Goal: Task Accomplishment & Management: Complete application form

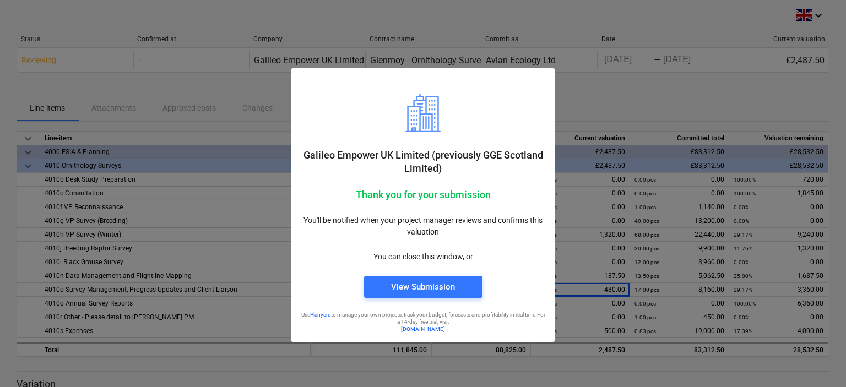
click at [436, 57] on div "Galileo Empower UK Limited (previously GGE Scotland Limited) Thank you for your…" at bounding box center [423, 171] width 264 height 343
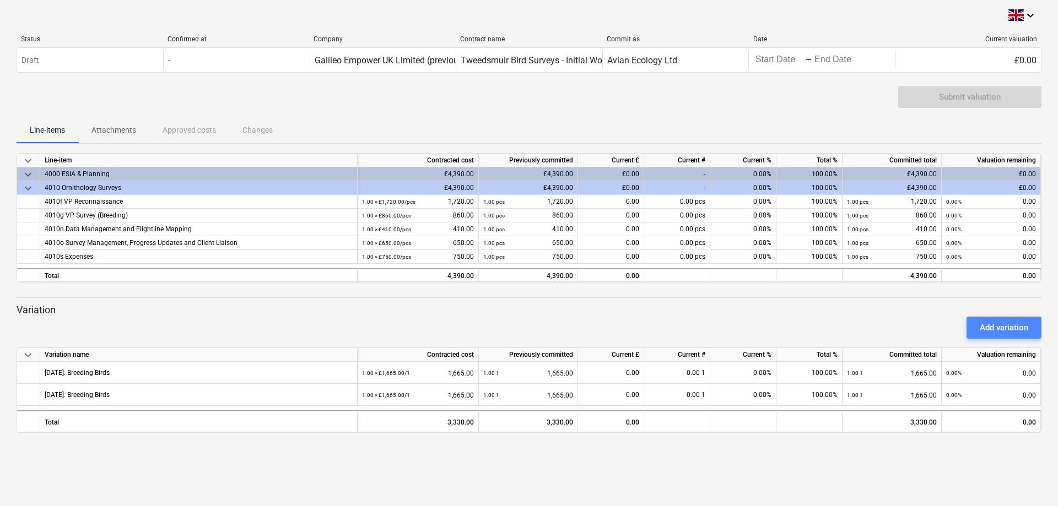
click at [1003, 324] on div "Add variation" at bounding box center [1004, 328] width 48 height 14
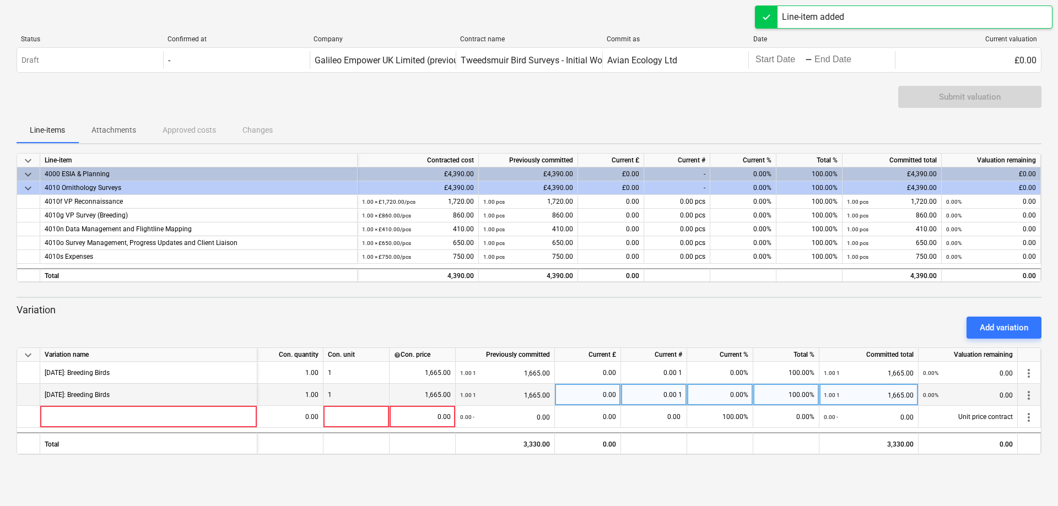
click at [131, 389] on div "July 2025: Breeding Birds" at bounding box center [148, 395] width 217 height 22
drag, startPoint x: 129, startPoint y: 396, endPoint x: 29, endPoint y: 394, distance: 100.3
click at [0, 0] on div "July 2025: Breeding Birds 1.00 1 1,665.00 1.00 1 1,665.00 0.00 0.00 1 0.00% 100…" at bounding box center [0, 0] width 0 height 0
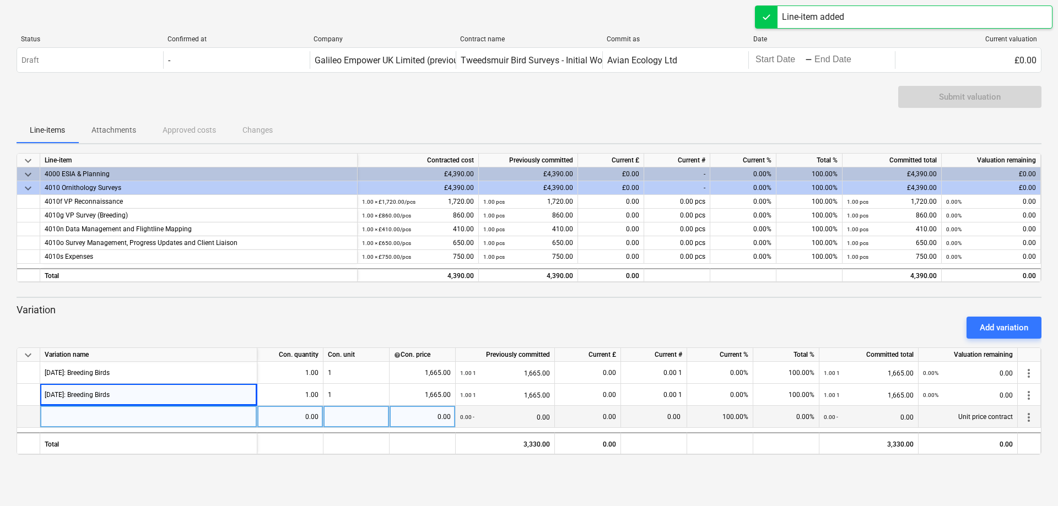
copy div "July 2025: Breeding Birds"
click at [59, 418] on div at bounding box center [148, 417] width 217 height 22
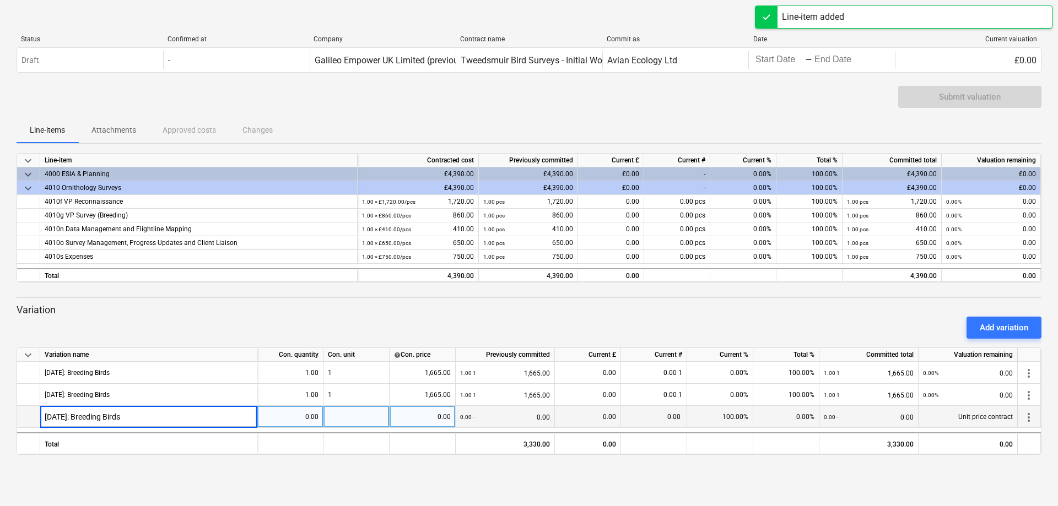
drag, startPoint x: 61, startPoint y: 415, endPoint x: 32, endPoint y: 414, distance: 29.2
click at [0, 0] on div "July 2025: Breeding Birds 0.00 0.00 0.00 - 0.00 0.00 0.00 100.00% 0.00% 0.00 - …" at bounding box center [0, 0] width 0 height 0
type input "August 2025: Breeding Birds"
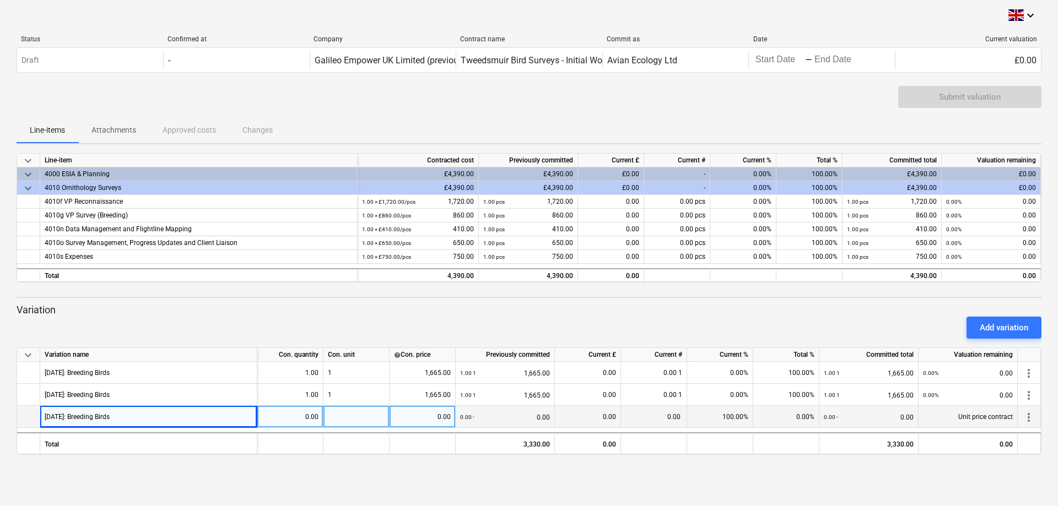
click at [424, 418] on div "0.00" at bounding box center [422, 417] width 57 height 22
type input "1665"
click at [577, 418] on div "0.00" at bounding box center [587, 417] width 57 height 22
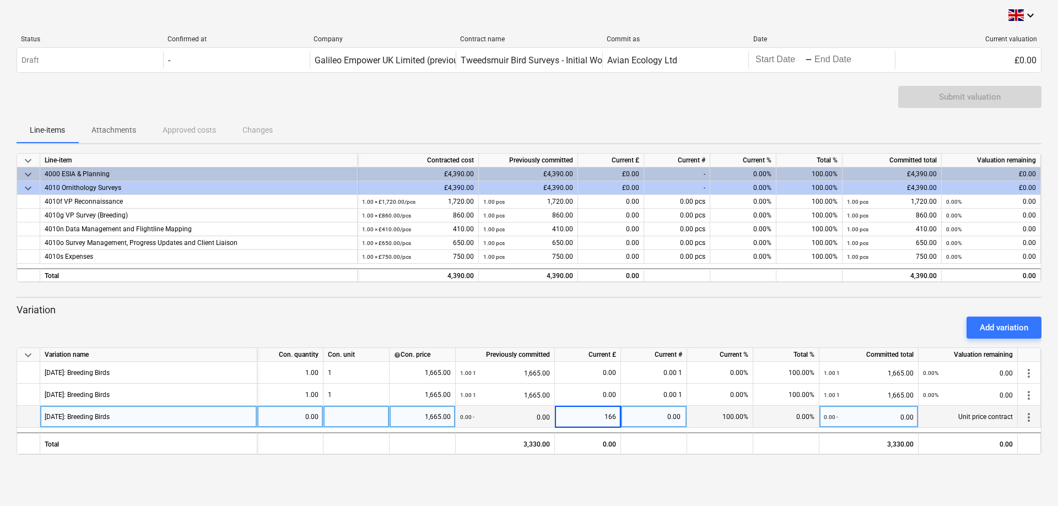
type input "1665"
click at [522, 312] on div "Add variation" at bounding box center [529, 327] width 1034 height 31
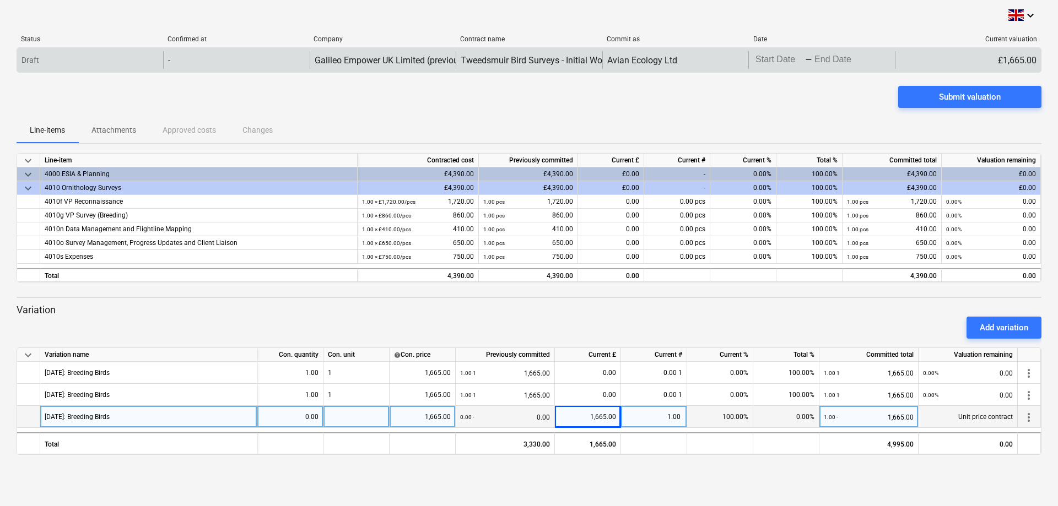
click at [775, 61] on body "keyboard_arrow_down Status Confirmed at Company Contract name Commit as Date Cu…" at bounding box center [529, 253] width 1058 height 506
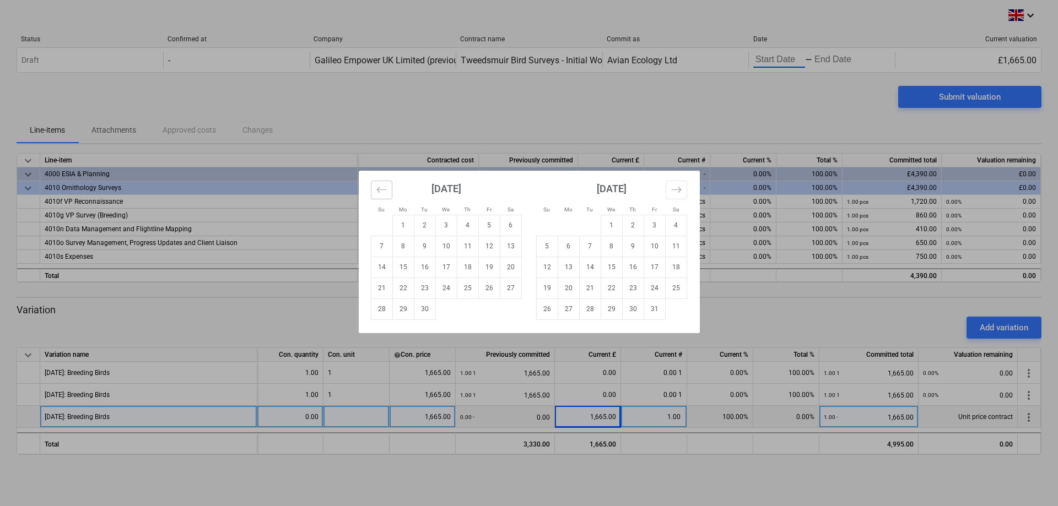
click at [381, 190] on icon "Move backward to switch to the previous month." at bounding box center [380, 190] width 9 height 6
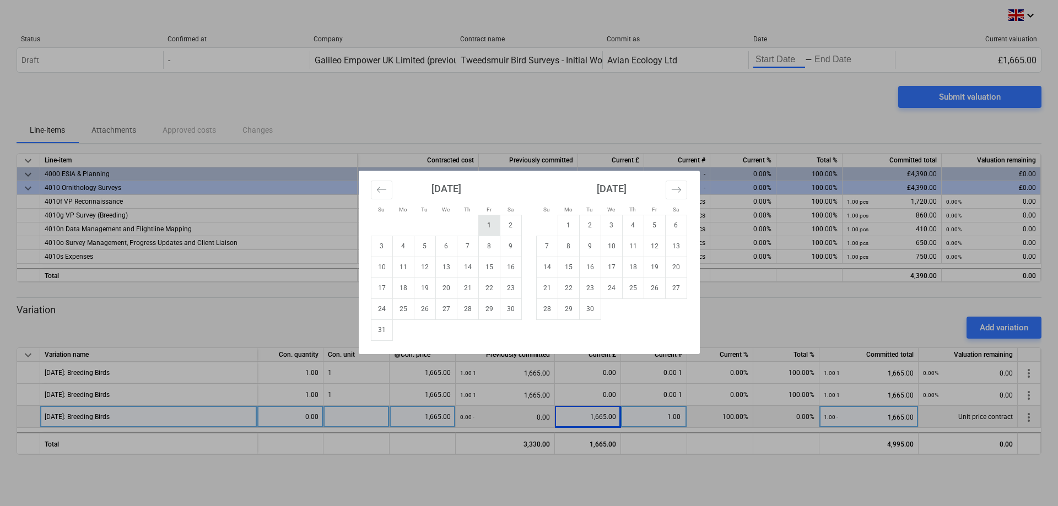
click at [488, 224] on td "1" at bounding box center [488, 225] width 21 height 21
type input "08/01/2025"
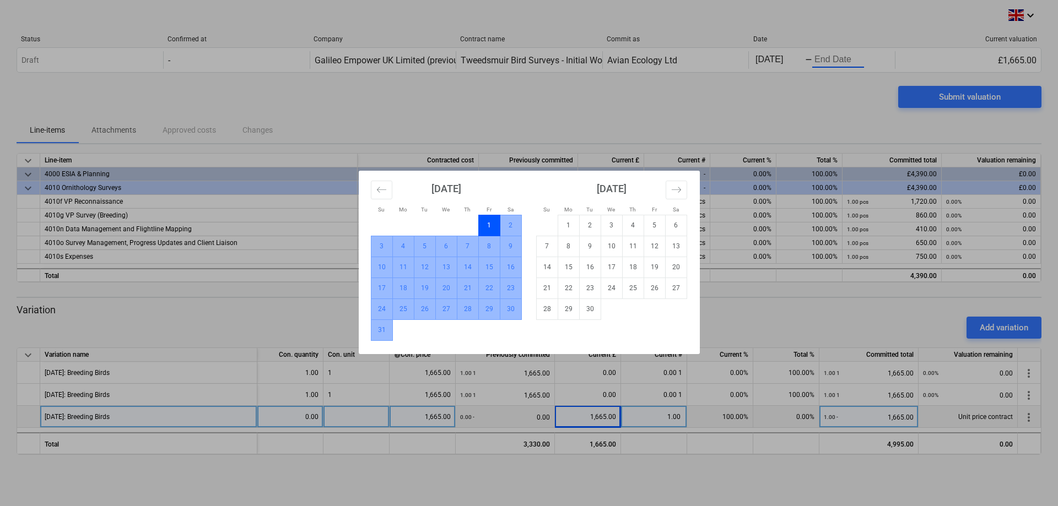
click at [382, 329] on td "31" at bounding box center [381, 330] width 21 height 21
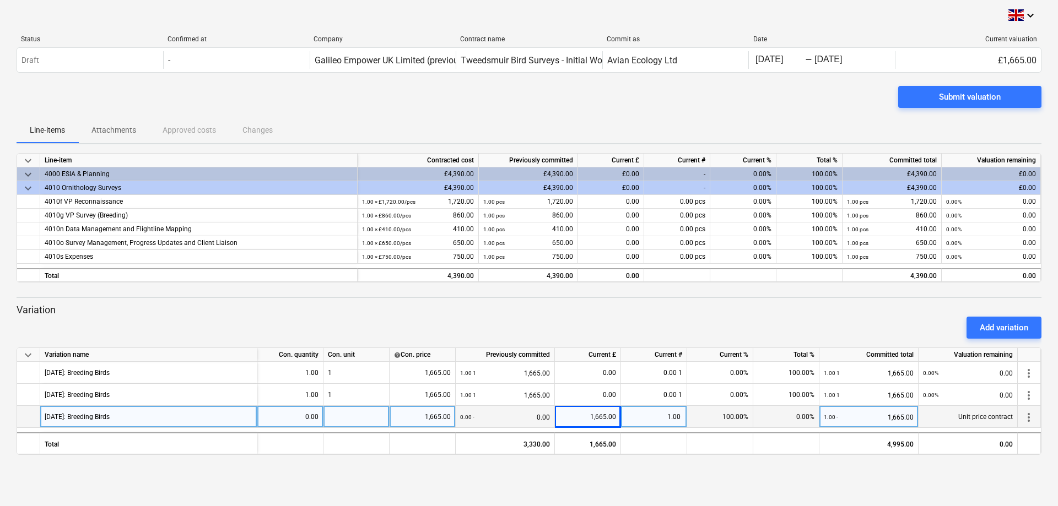
click at [345, 421] on div at bounding box center [356, 417] width 66 height 22
type input "1"
click at [313, 311] on p "Variation" at bounding box center [529, 310] width 1025 height 13
click at [303, 412] on div "0.00" at bounding box center [290, 417] width 57 height 22
type input "1"
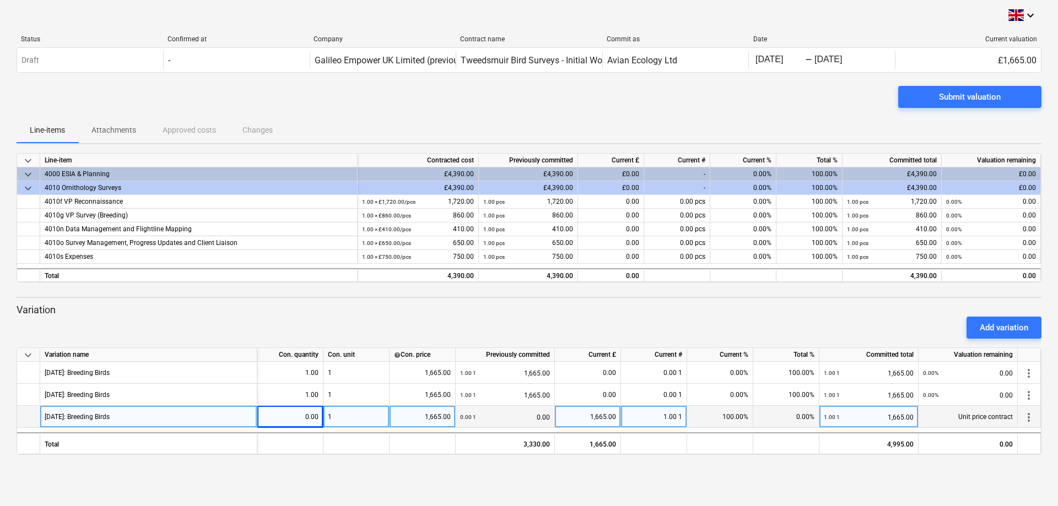
click at [313, 323] on div "Add variation" at bounding box center [529, 327] width 1034 height 31
click at [955, 95] on div "Submit valuation" at bounding box center [970, 97] width 62 height 14
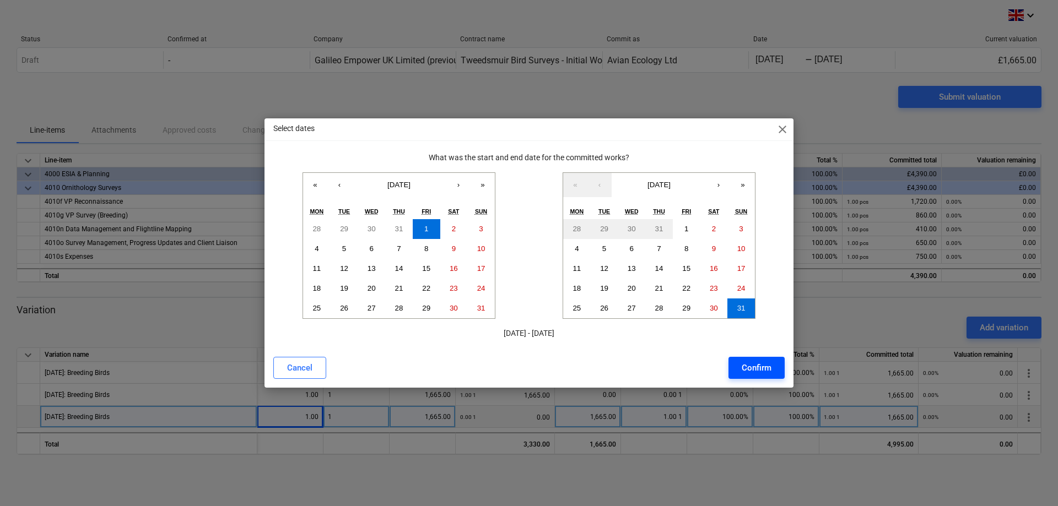
click at [750, 367] on div "Confirm" at bounding box center [757, 368] width 30 height 14
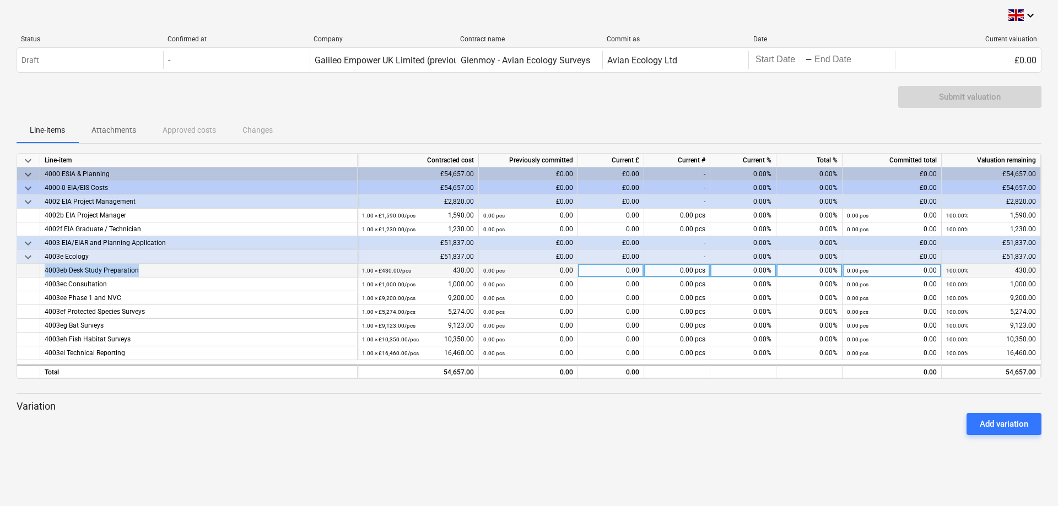
drag, startPoint x: 123, startPoint y: 273, endPoint x: 42, endPoint y: 277, distance: 81.6
click at [42, 277] on div "4003eb Desk Study Preparation" at bounding box center [198, 271] width 317 height 14
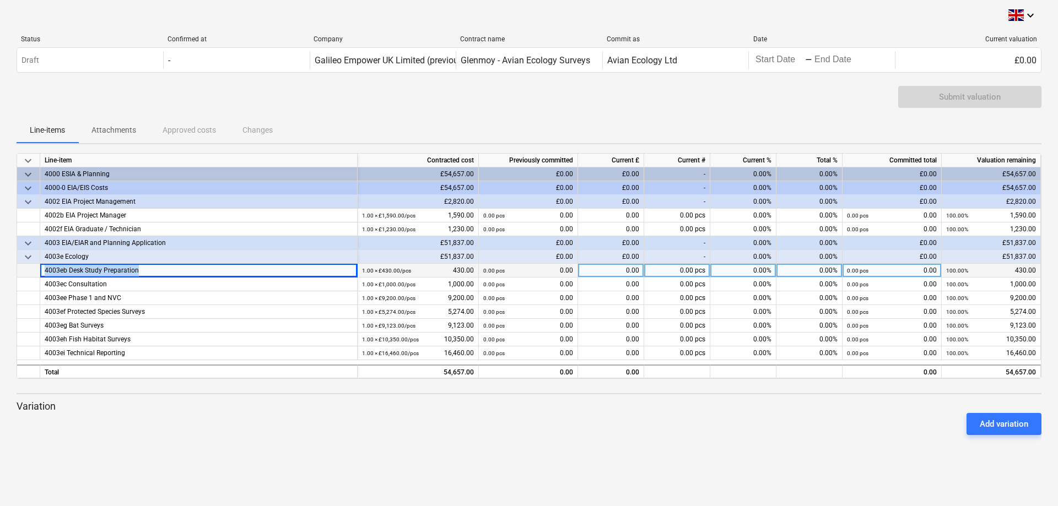
copy div "4003eb Desk Study Preparation"
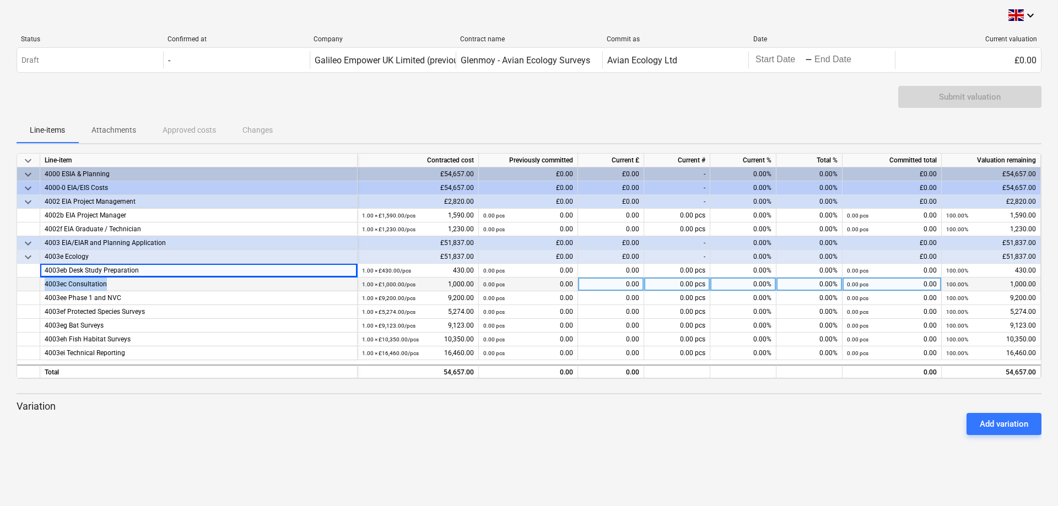
drag, startPoint x: 114, startPoint y: 286, endPoint x: 44, endPoint y: 291, distance: 70.1
click at [44, 291] on div "4003ec Consultation" at bounding box center [198, 285] width 317 height 14
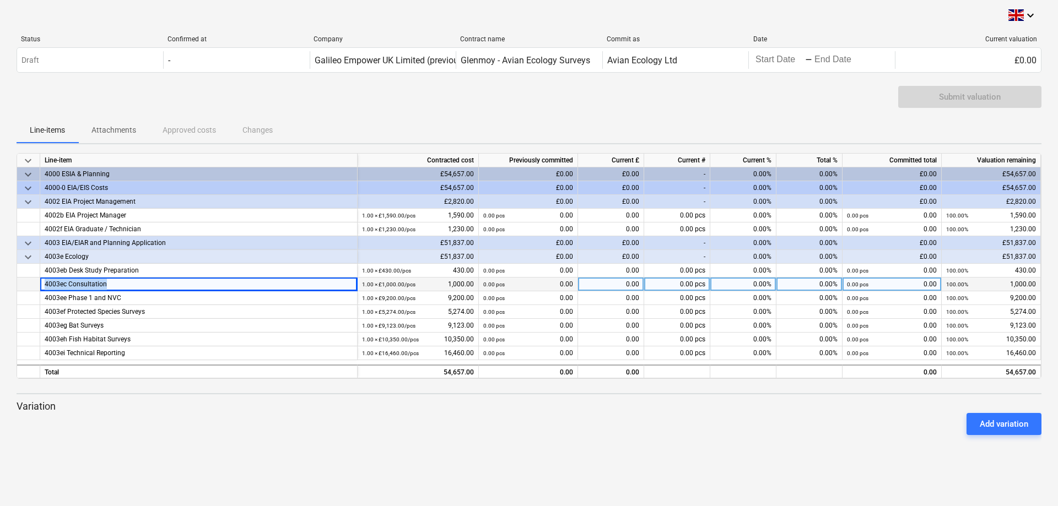
copy div "4003ec Consultation"
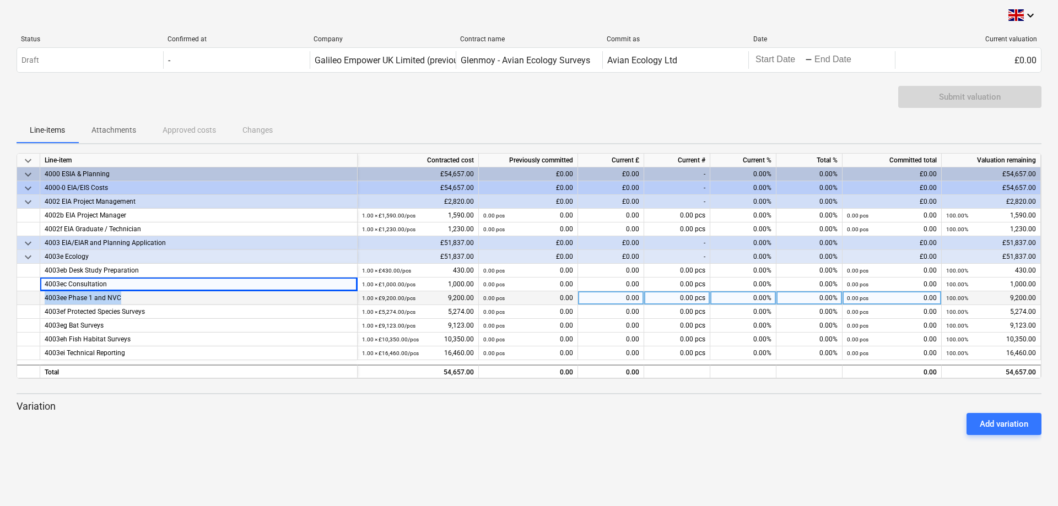
drag, startPoint x: 131, startPoint y: 298, endPoint x: 46, endPoint y: 303, distance: 85.5
click at [46, 303] on div "4003ee Phase 1 and NVC" at bounding box center [199, 298] width 308 height 14
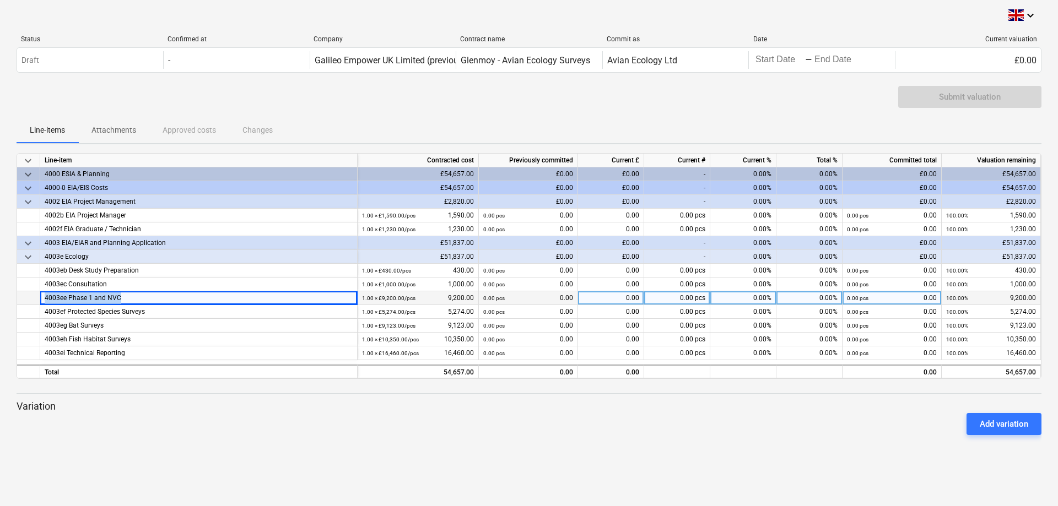
copy div "4003ee Phase 1 and NVC"
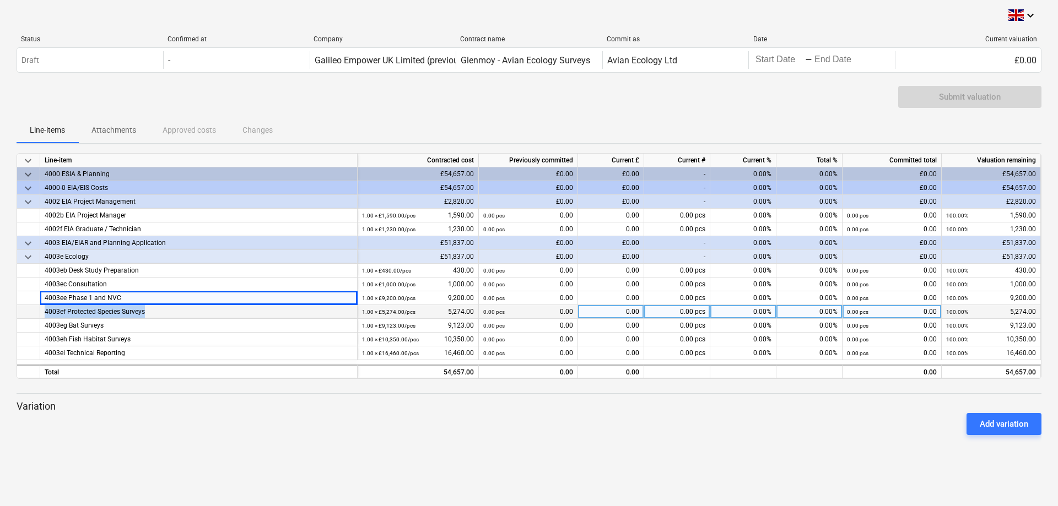
drag, startPoint x: 134, startPoint y: 310, endPoint x: 27, endPoint y: 317, distance: 107.1
click at [0, 0] on div "4003ef Protected Species Surveys 1.00 × £5,274.00 / pcs 5,274.00 0.00 pcs 0.00 …" at bounding box center [0, 0] width 0 height 0
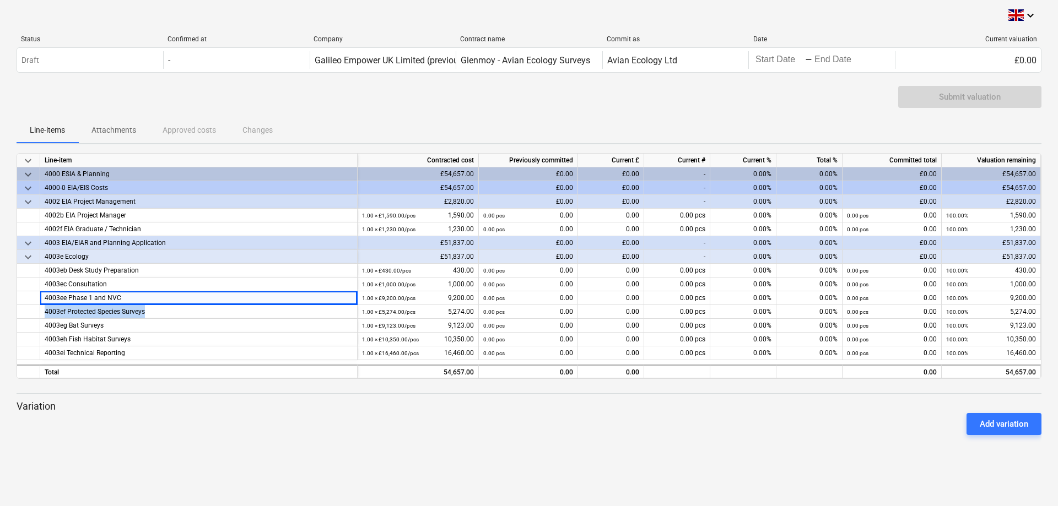
copy div "4003ef Protected Species Surveys"
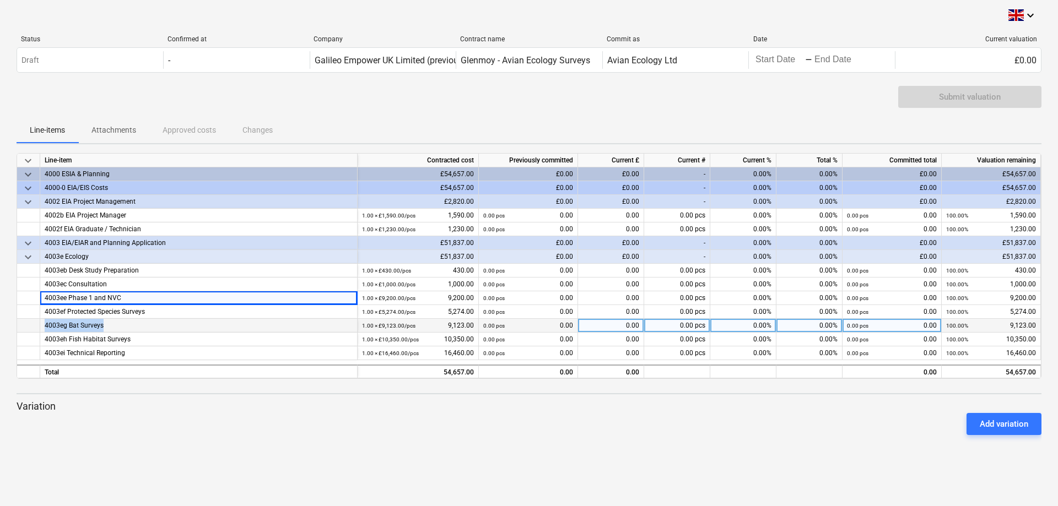
drag, startPoint x: 109, startPoint y: 326, endPoint x: 34, endPoint y: 331, distance: 75.1
click at [0, 0] on div "4003eg Bat Surveys 1.00 × £9,123.00 / pcs 9,123.00 0.00 pcs 0.00 0.00 0.00 pcs …" at bounding box center [0, 0] width 0 height 0
copy div "4003eg Bat Surveys"
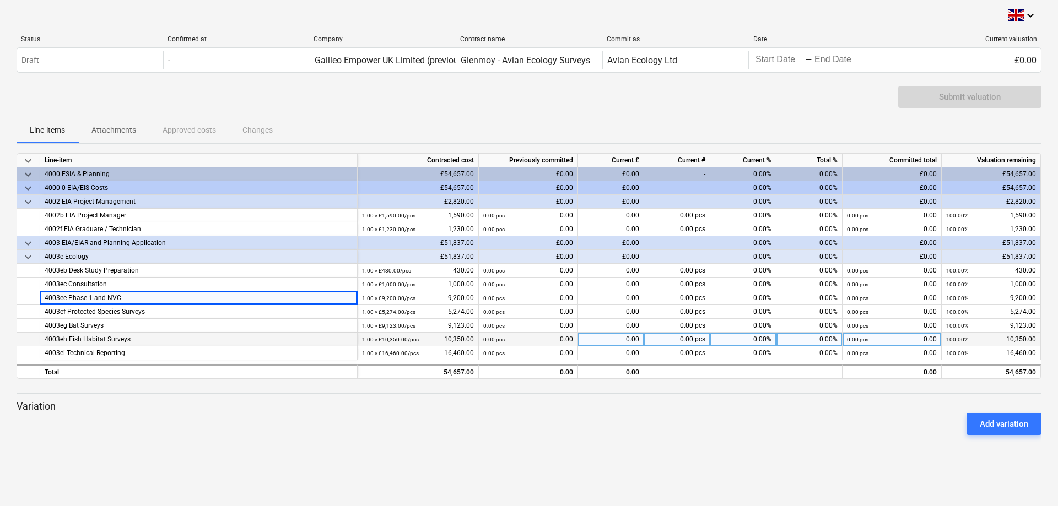
click at [129, 337] on div "4003eh Fish Habitat Surveys" at bounding box center [199, 340] width 308 height 14
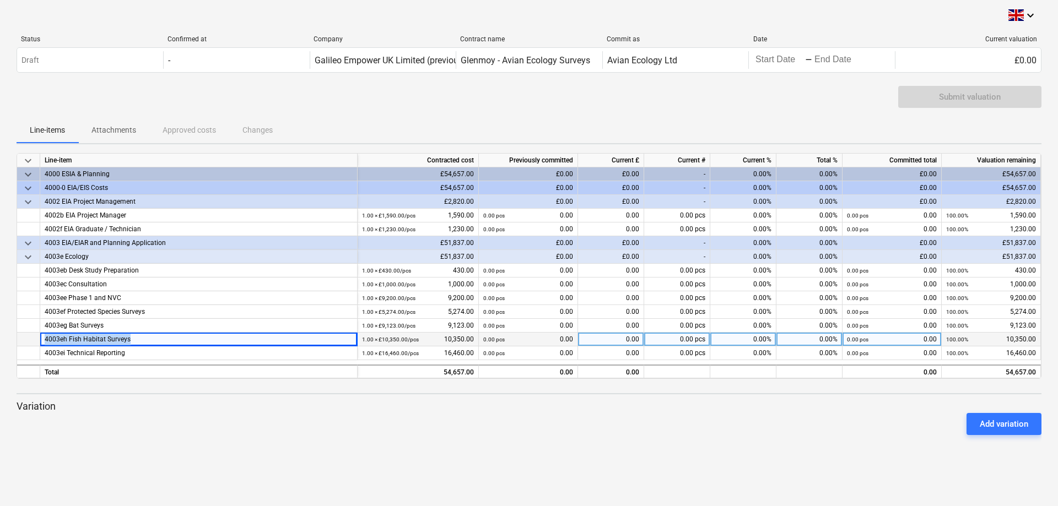
drag, startPoint x: 130, startPoint y: 339, endPoint x: 26, endPoint y: 342, distance: 104.2
click at [0, 0] on div "4003eh Fish Habitat Surveys 1.00 × £10,350.00 / pcs 10,350.00 0.00 pcs 0.00 0.0…" at bounding box center [0, 0] width 0 height 0
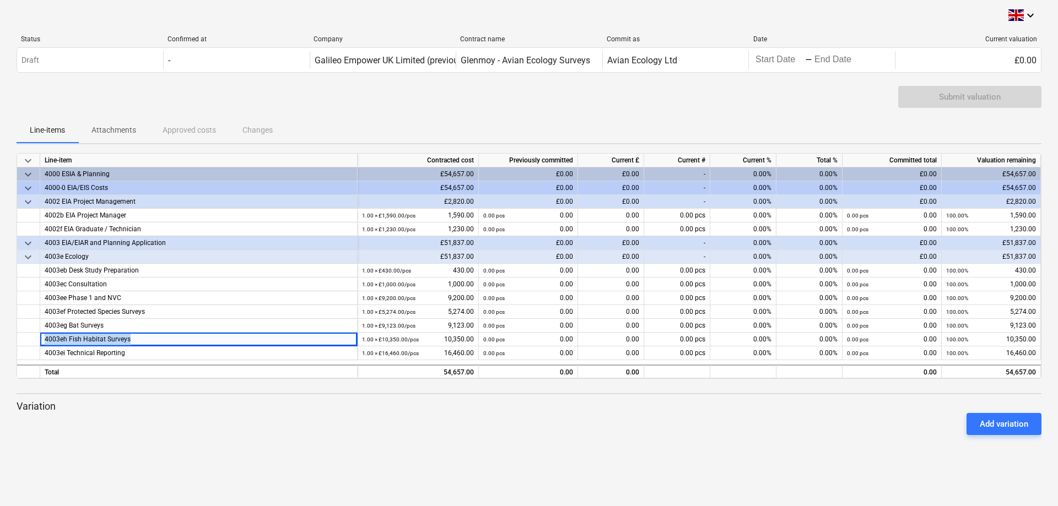
copy div "4003eh Fish Habitat Surveys"
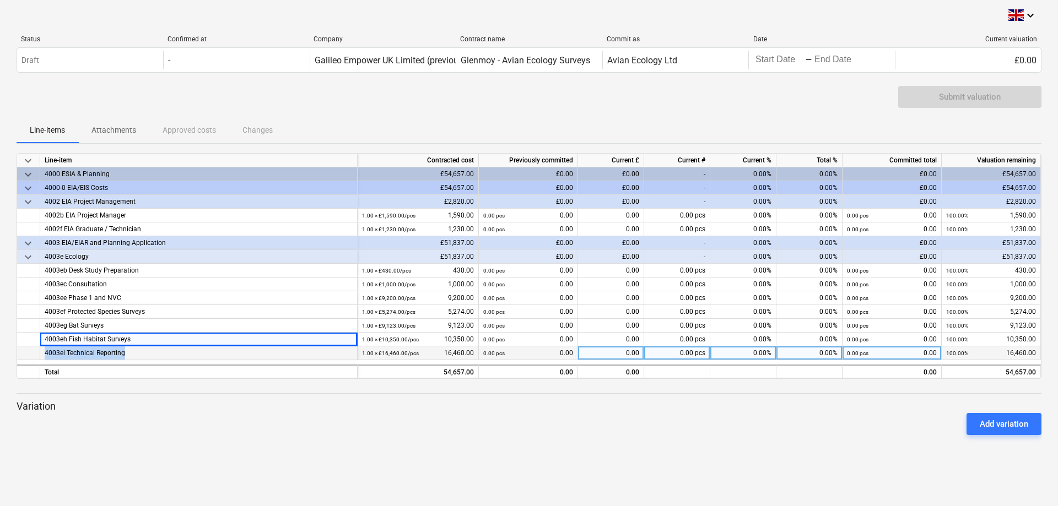
drag, startPoint x: 128, startPoint y: 355, endPoint x: 37, endPoint y: 353, distance: 90.4
click at [0, 0] on div "4003ei Technical Reporting 1.00 × £16,460.00 / pcs 16,460.00 0.00 pcs 0.00 0.00…" at bounding box center [0, 0] width 0 height 0
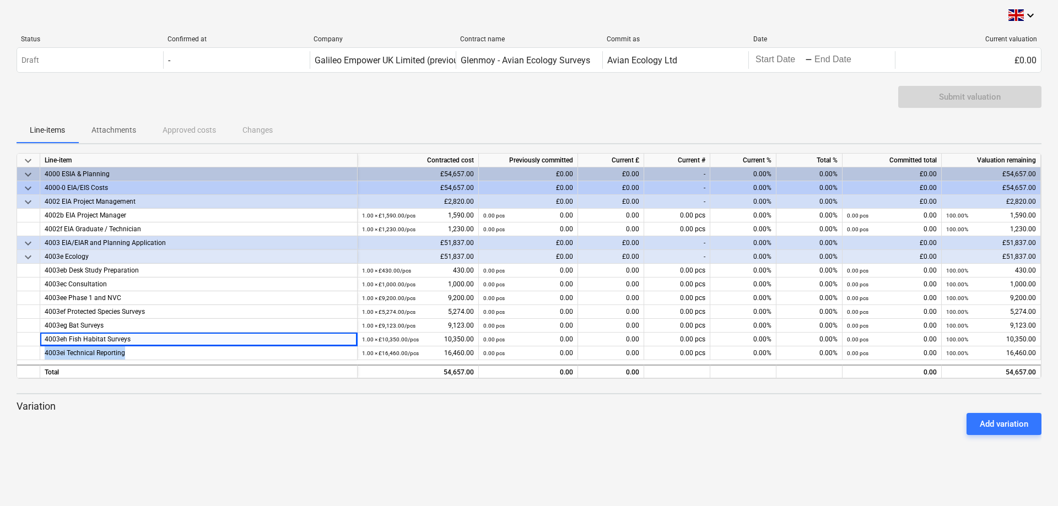
copy div "4003ei Technical Reporting"
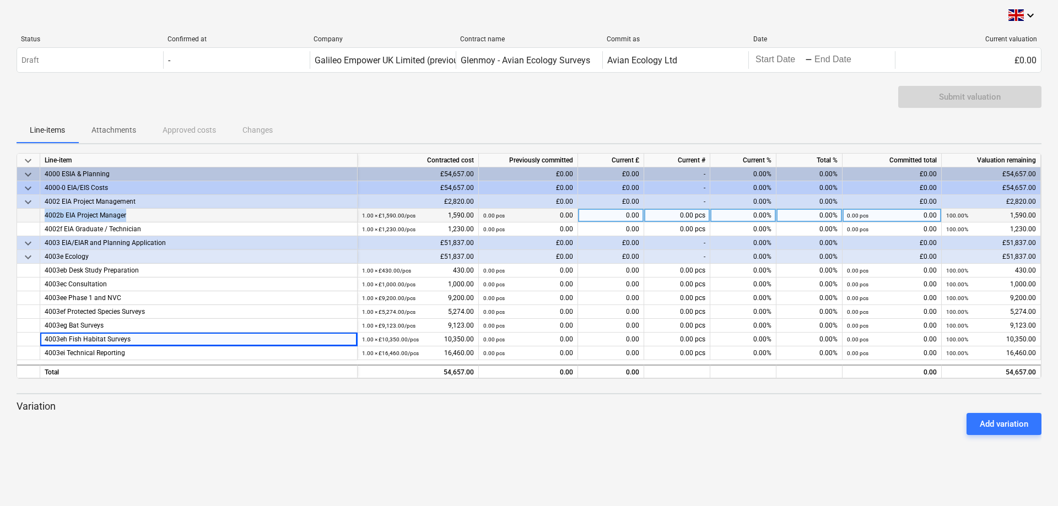
drag, startPoint x: 127, startPoint y: 217, endPoint x: 43, endPoint y: 219, distance: 84.3
click at [43, 219] on div "4002b EIA Project Manager" at bounding box center [198, 216] width 317 height 14
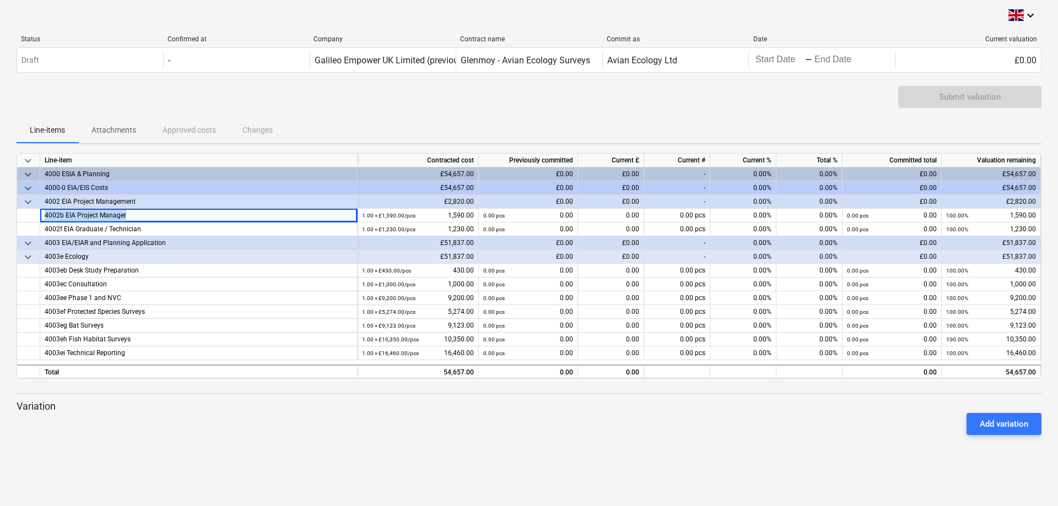
copy div "4002b EIA Project Manager"
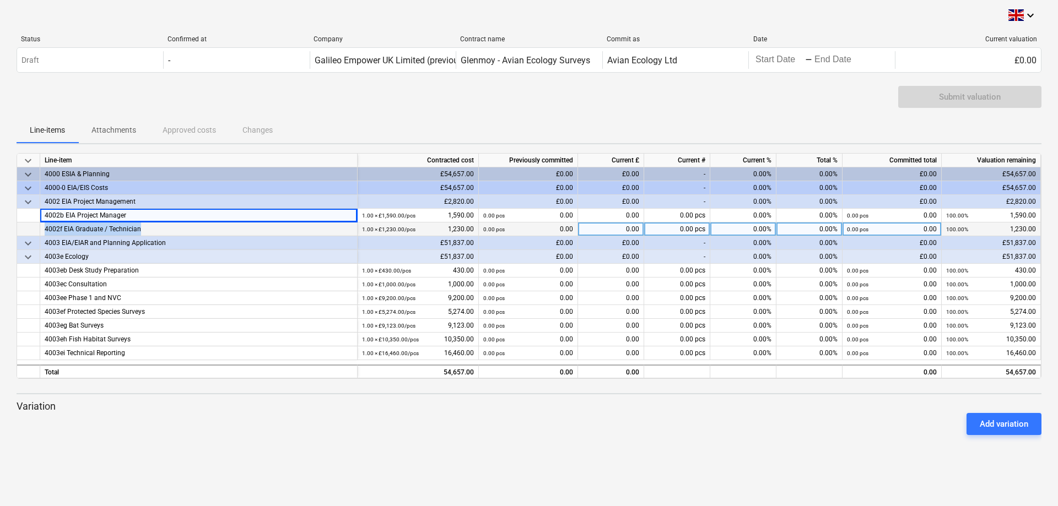
drag, startPoint x: 142, startPoint y: 228, endPoint x: 45, endPoint y: 228, distance: 96.4
click at [45, 228] on div "4002f EIA Graduate / Technician" at bounding box center [199, 230] width 308 height 14
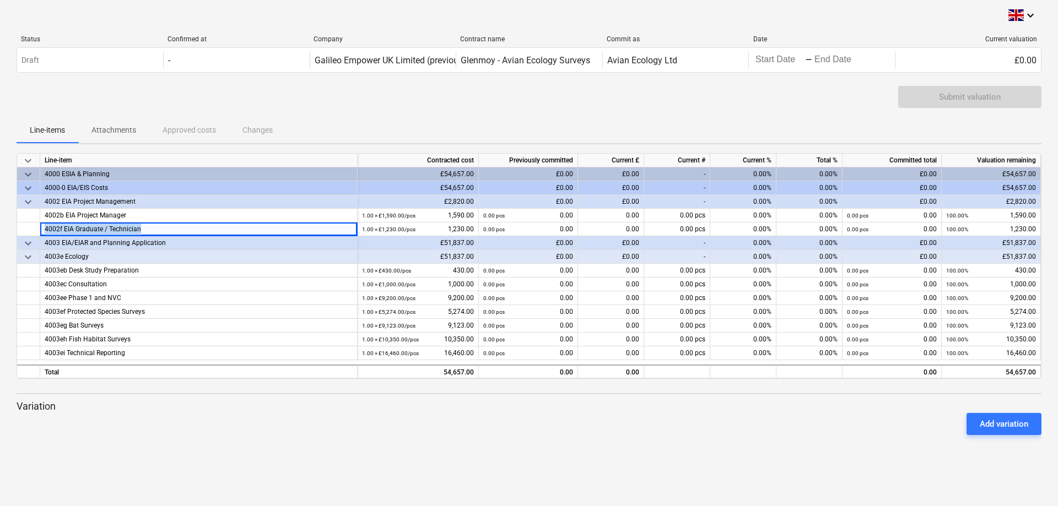
copy div "4002f EIA Graduate / Technician"
click at [193, 427] on div "Add variation" at bounding box center [529, 424] width 1034 height 31
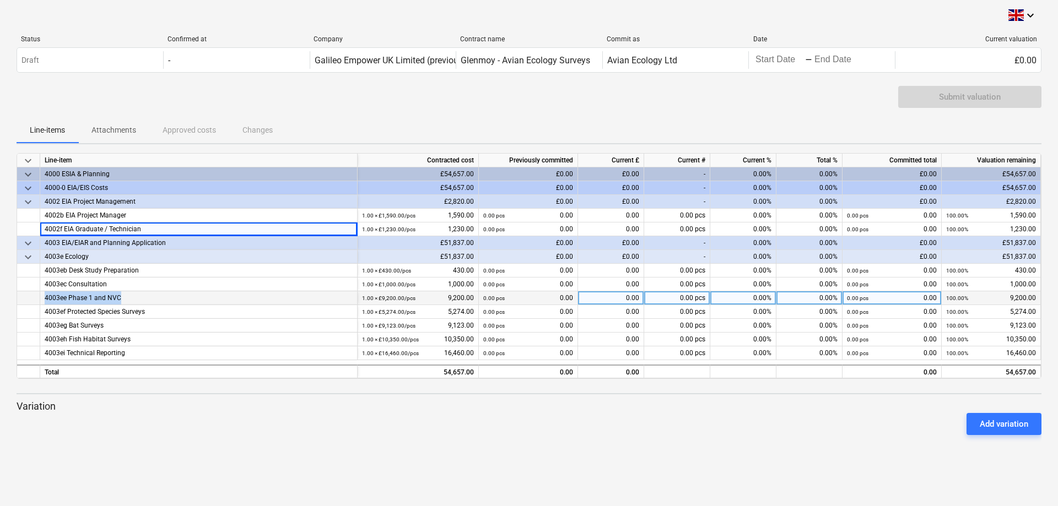
drag, startPoint x: 118, startPoint y: 298, endPoint x: 41, endPoint y: 300, distance: 77.2
click at [41, 300] on div "4003ee Phase 1 and NVC" at bounding box center [198, 298] width 317 height 14
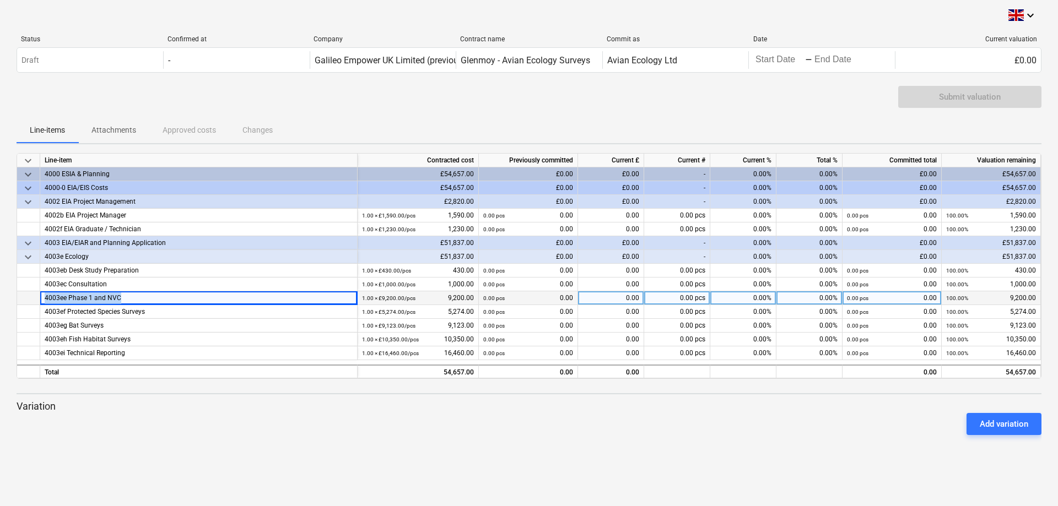
copy div "4003ee Phase 1 and NVC"
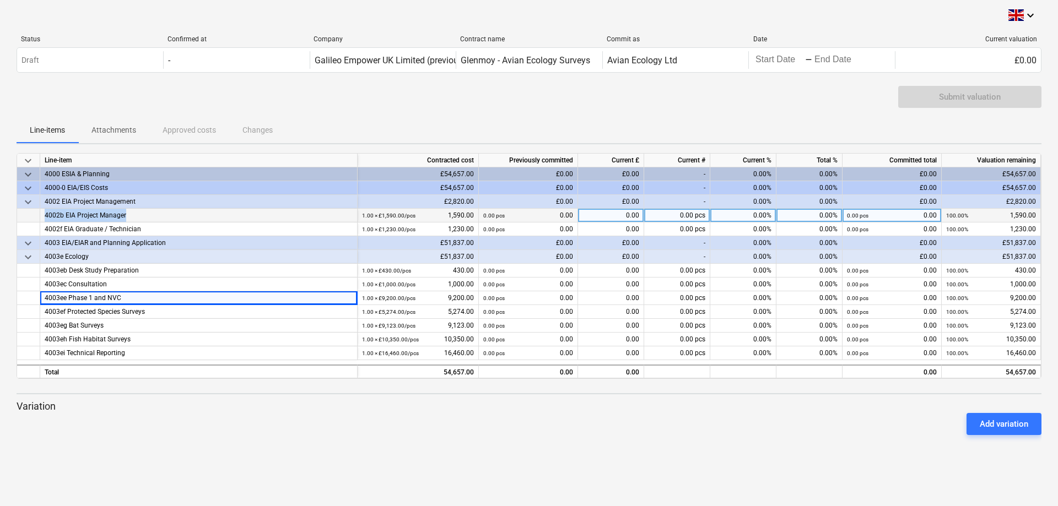
drag, startPoint x: 129, startPoint y: 215, endPoint x: 42, endPoint y: 220, distance: 87.2
click at [42, 220] on div "4002b EIA Project Manager" at bounding box center [198, 216] width 317 height 14
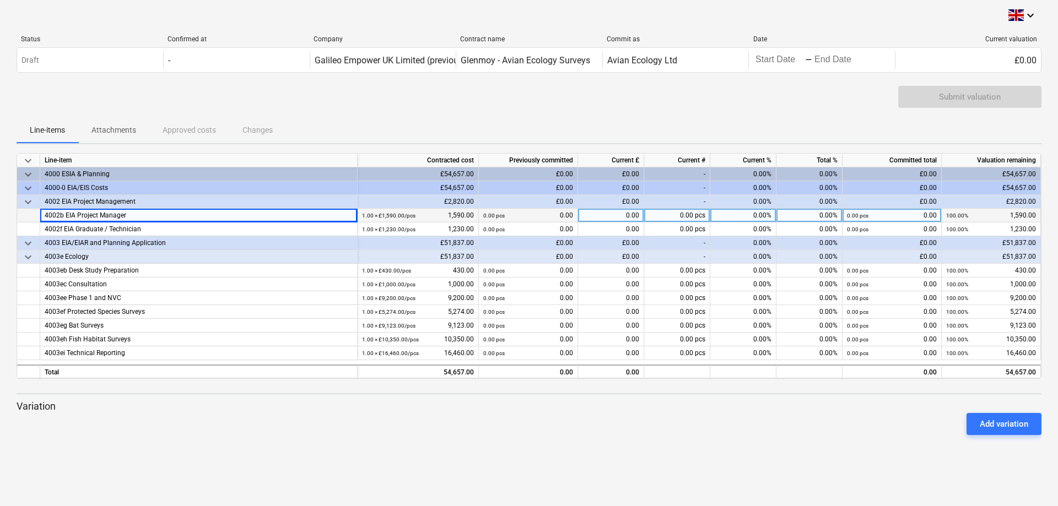
click at [600, 218] on div "0.00" at bounding box center [611, 216] width 66 height 14
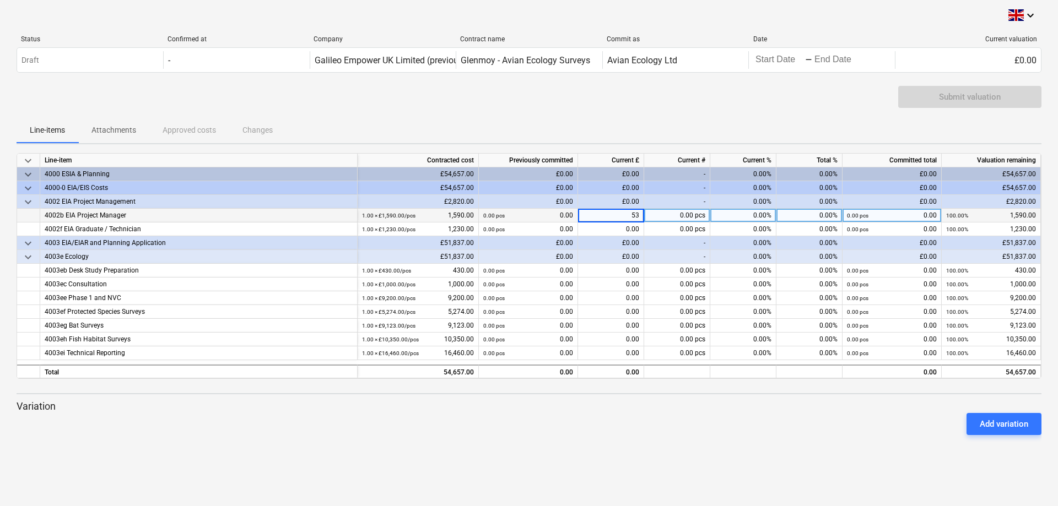
type input "530"
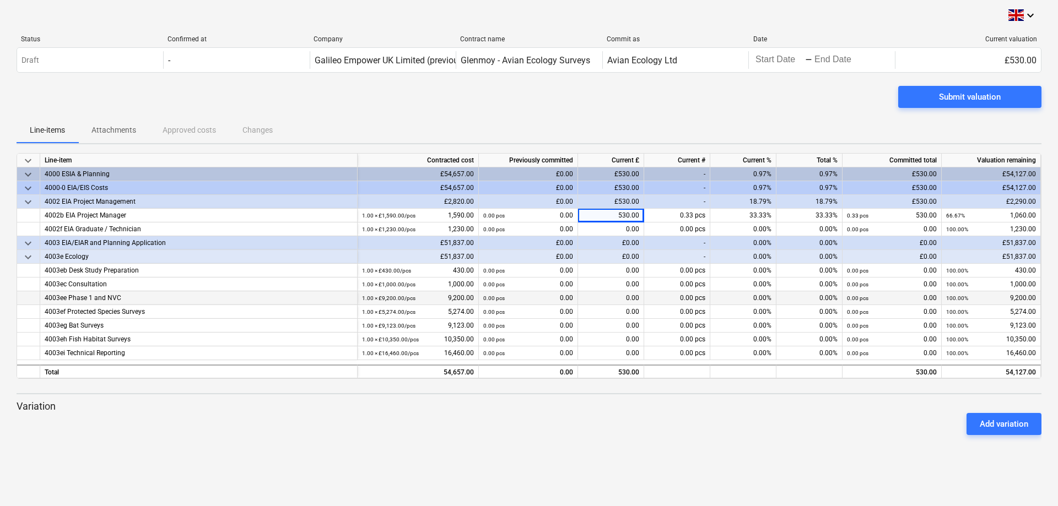
click at [607, 301] on div "0.00" at bounding box center [611, 298] width 66 height 14
click at [607, 297] on div "0.00" at bounding box center [611, 298] width 66 height 14
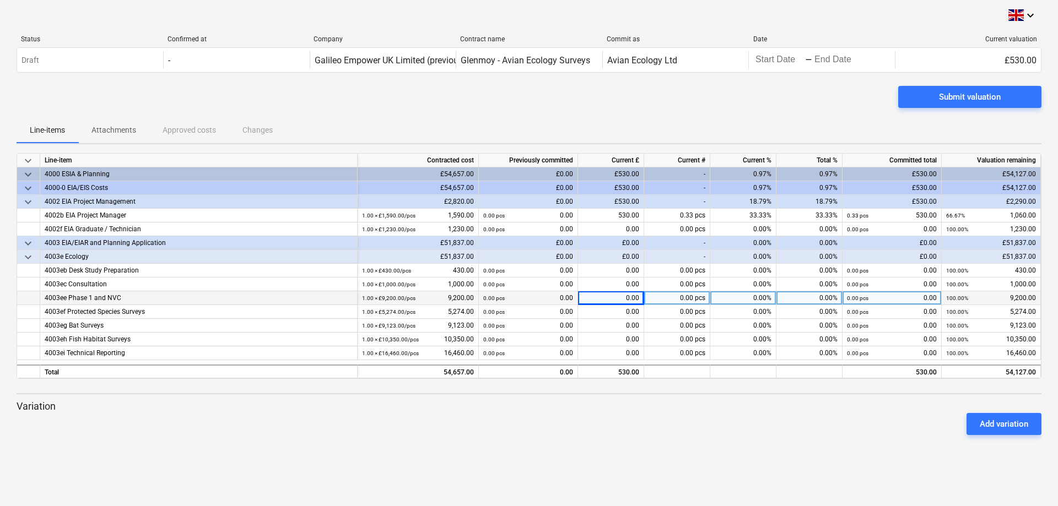
click at [607, 297] on div "0.00" at bounding box center [611, 298] width 66 height 14
type input "9200"
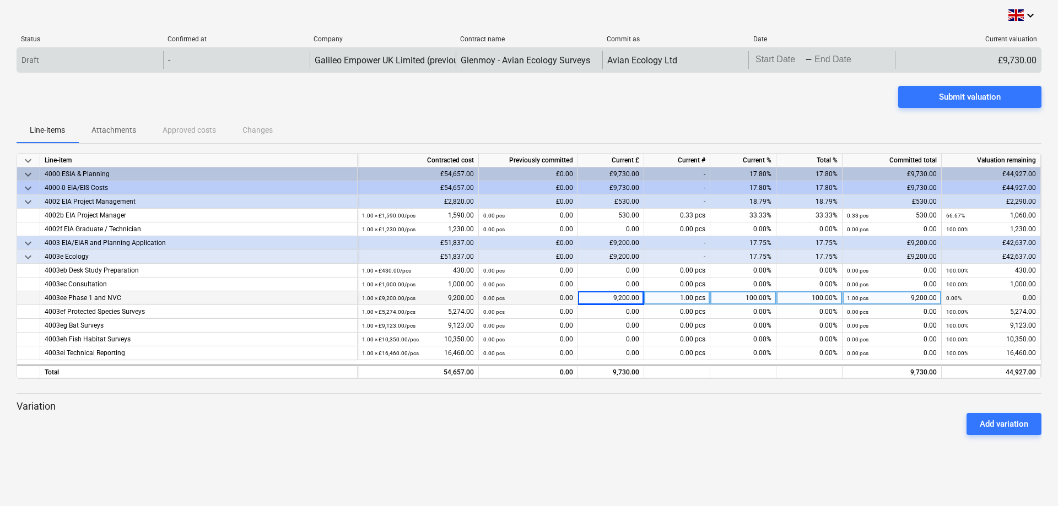
click at [766, 58] on body "keyboard_arrow_down Status Confirmed at Company Contract name Commit as Date Cu…" at bounding box center [529, 253] width 1058 height 506
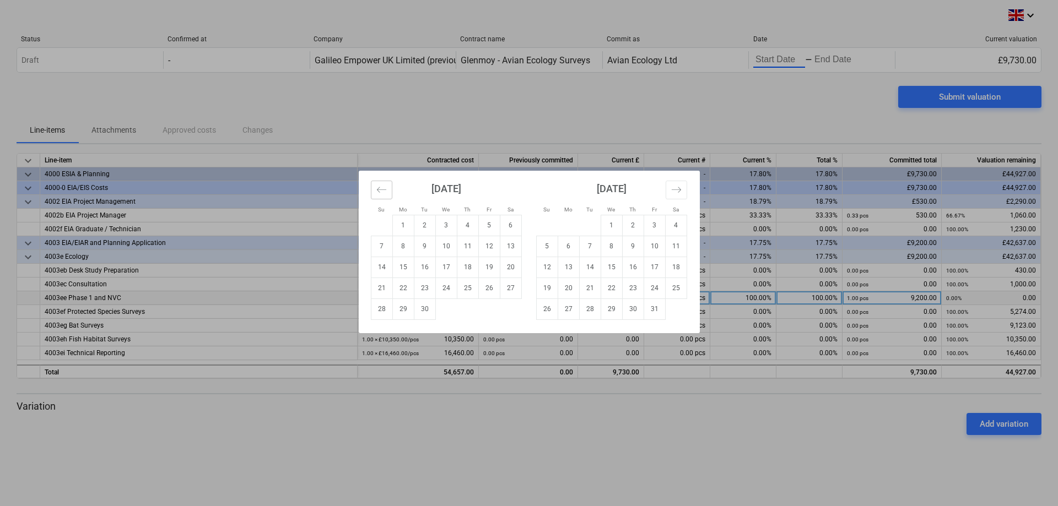
click at [385, 193] on icon "Move backward to switch to the previous month." at bounding box center [381, 190] width 10 height 10
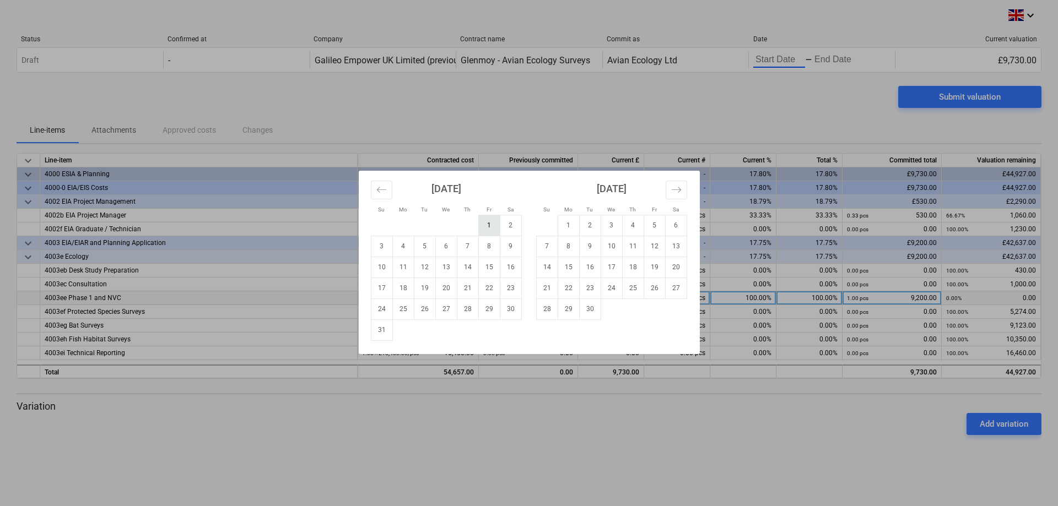
click at [484, 227] on td "1" at bounding box center [488, 225] width 21 height 21
type input "[DATE]"
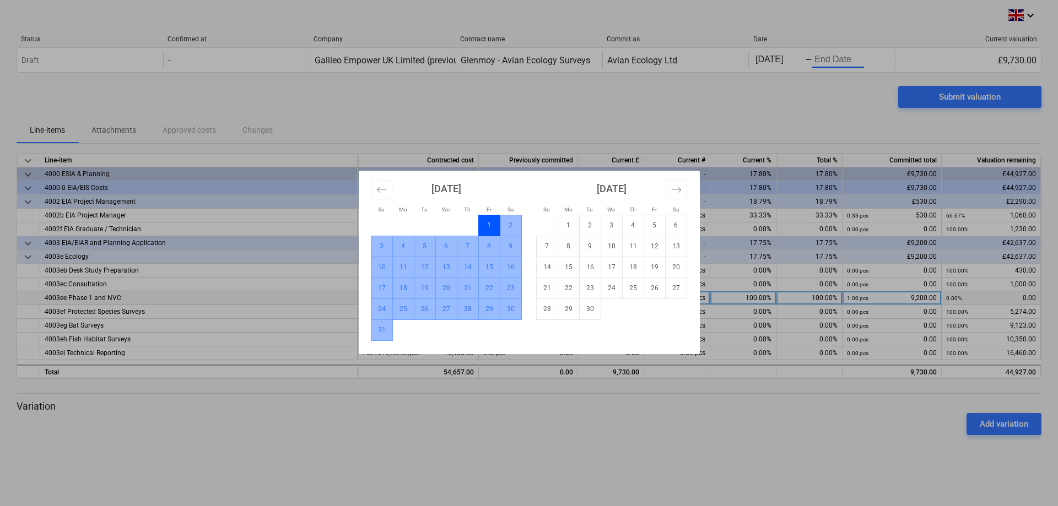
click at [378, 335] on td "31" at bounding box center [381, 330] width 21 height 21
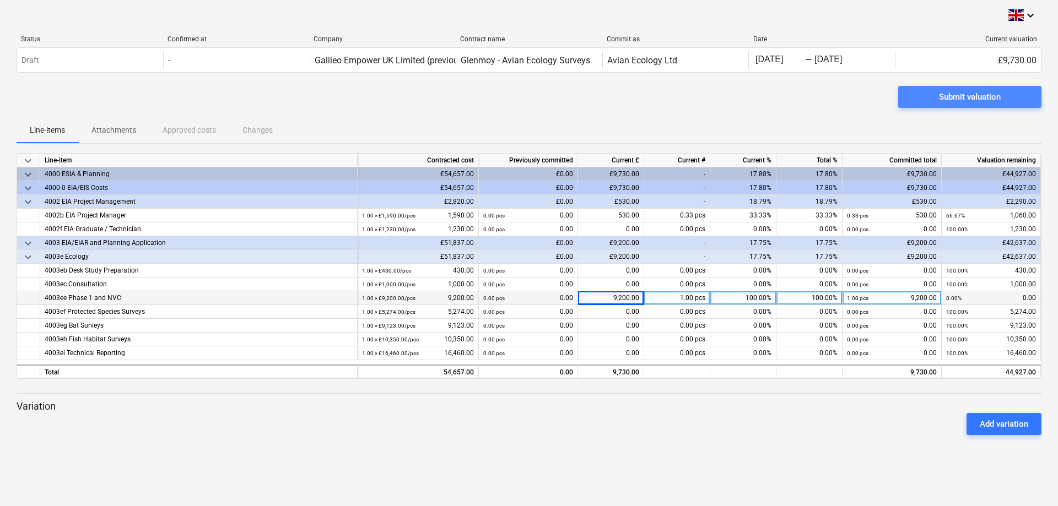
click at [969, 93] on div "Submit valuation" at bounding box center [970, 97] width 62 height 14
